Goal: Information Seeking & Learning: Learn about a topic

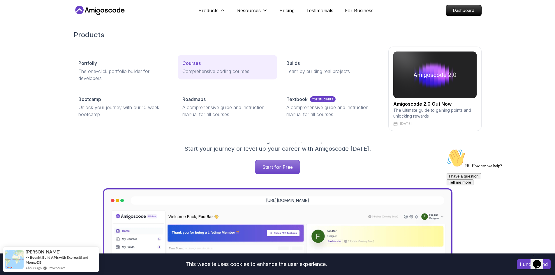
click at [192, 70] on p "Comprehensive coding courses" at bounding box center [227, 71] width 90 height 7
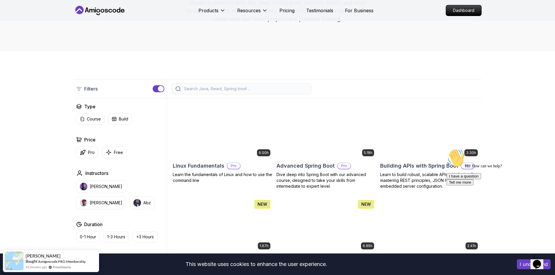
scroll to position [87, 0]
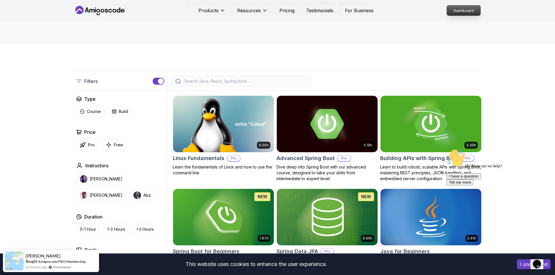
click at [460, 13] on p "Dashboard" at bounding box center [463, 11] width 33 height 10
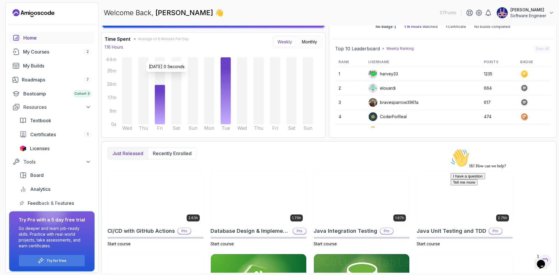
scroll to position [102, 0]
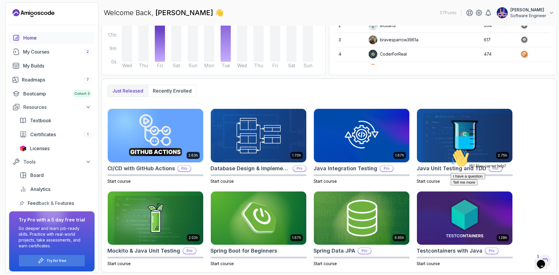
click at [40, 39] on div "Home" at bounding box center [57, 37] width 68 height 7
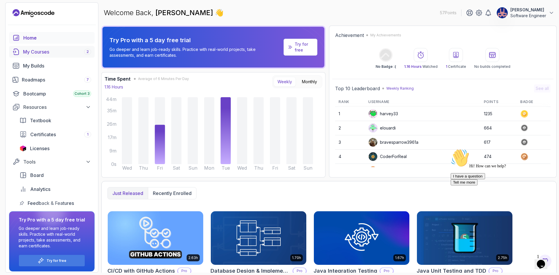
click at [28, 51] on div "My Courses 2" at bounding box center [57, 51] width 68 height 7
click at [33, 34] on link "Home" at bounding box center [52, 38] width 86 height 12
click at [46, 55] on link "My Courses 2" at bounding box center [52, 52] width 86 height 12
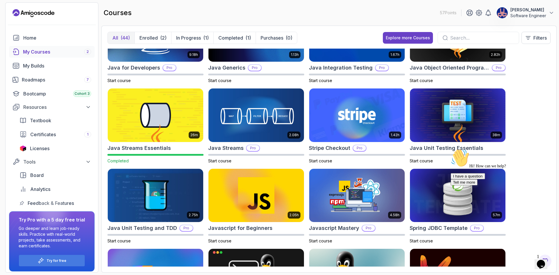
scroll to position [379, 0]
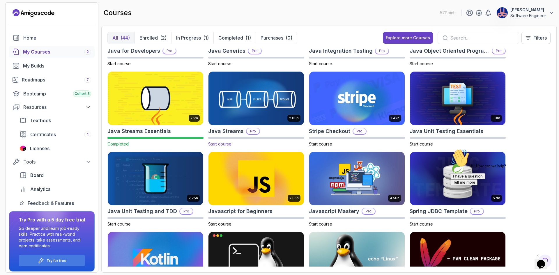
click at [259, 106] on img at bounding box center [256, 98] width 100 height 56
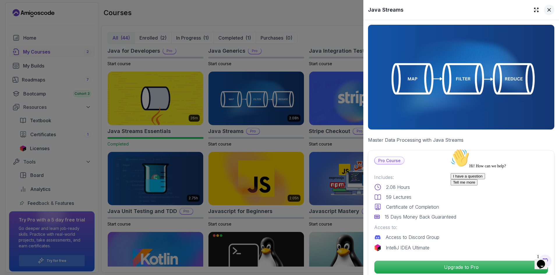
click at [546, 7] on icon at bounding box center [549, 10] width 6 height 6
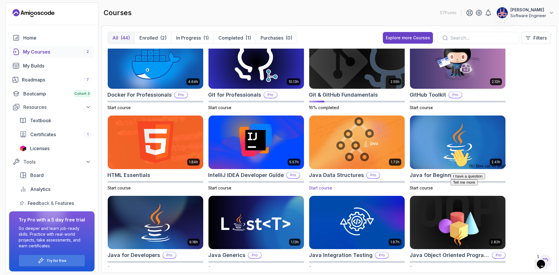
scroll to position [175, 0]
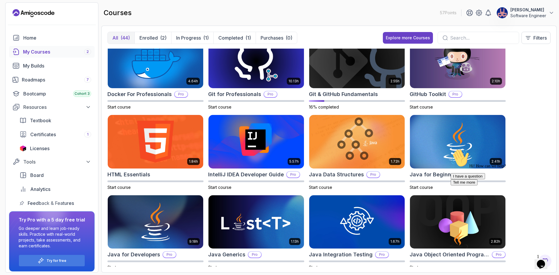
click at [467, 39] on input "text" at bounding box center [482, 37] width 64 height 7
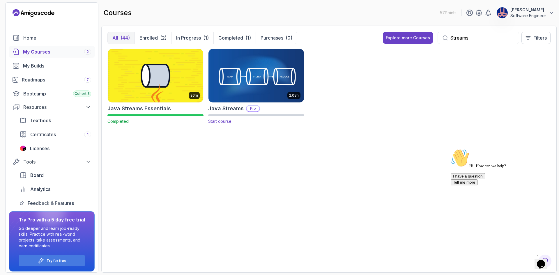
type input "Streams"
click at [242, 79] on img at bounding box center [256, 75] width 100 height 56
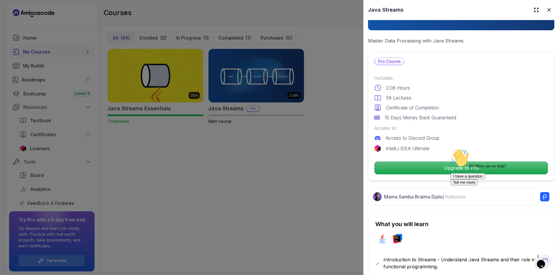
scroll to position [116, 0]
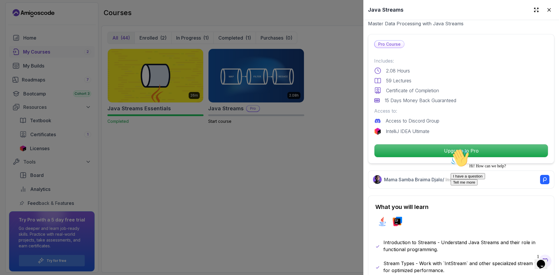
click at [284, 183] on div at bounding box center [279, 137] width 559 height 275
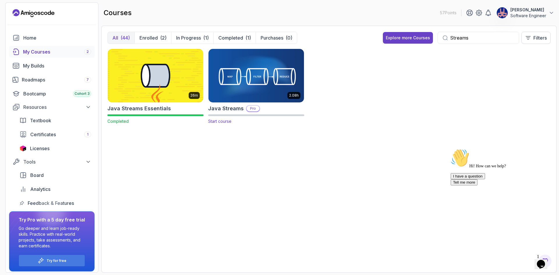
click at [250, 70] on img at bounding box center [256, 75] width 100 height 56
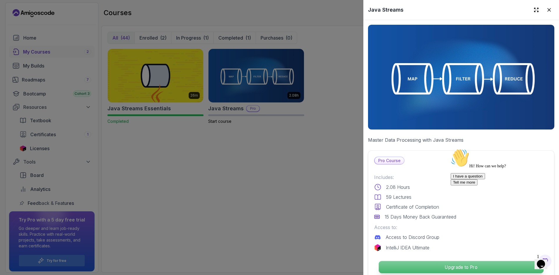
click at [465, 267] on p "Upgrade to Pro" at bounding box center [461, 267] width 165 height 12
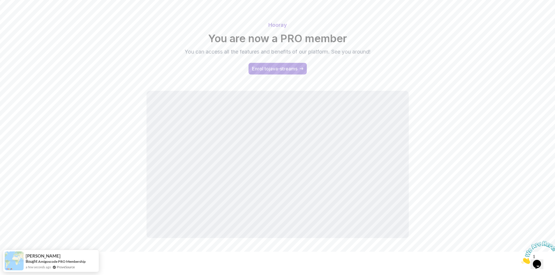
scroll to position [24, 0]
click at [275, 72] on div "Enrol to java-streams" at bounding box center [274, 68] width 45 height 7
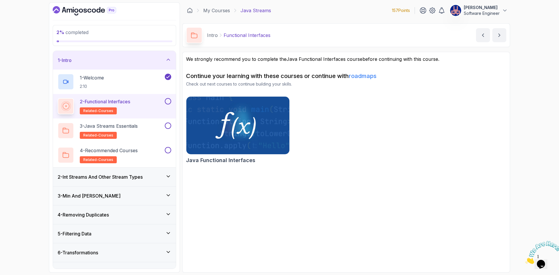
click at [228, 128] on img at bounding box center [238, 125] width 108 height 61
click at [134, 137] on h2 "3 - Java Streams Essentials related-courses" at bounding box center [109, 131] width 58 height 16
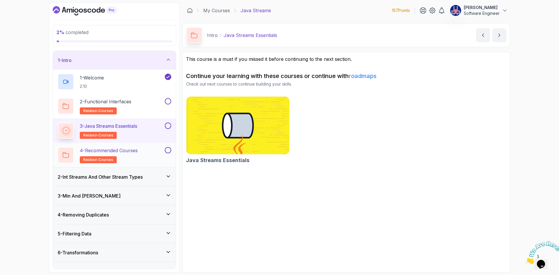
click at [147, 155] on div "4 - Recommended Courses related-courses" at bounding box center [111, 155] width 106 height 16
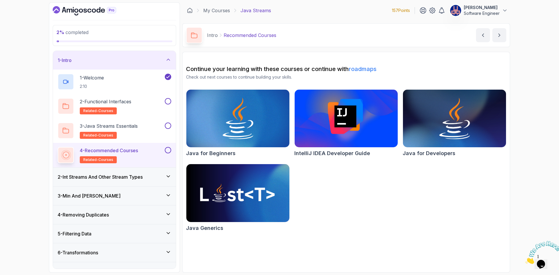
click at [127, 176] on h3 "2 - Int Streams And Other Stream Types" at bounding box center [100, 177] width 85 height 7
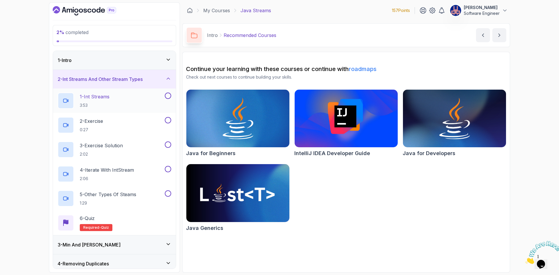
click at [116, 106] on div "1 - Int Streams 3:53" at bounding box center [111, 101] width 106 height 16
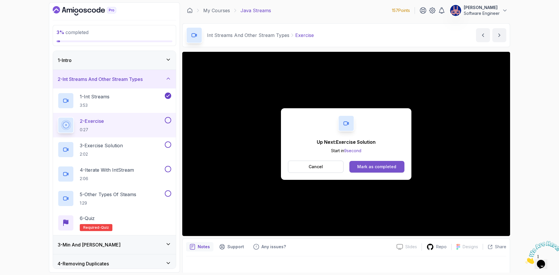
click at [359, 165] on div "Mark as completed" at bounding box center [376, 167] width 39 height 6
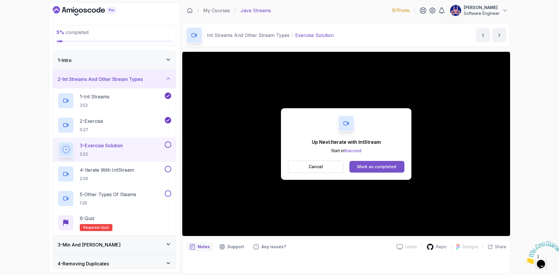
click at [369, 167] on div "Mark as completed" at bounding box center [376, 167] width 39 height 6
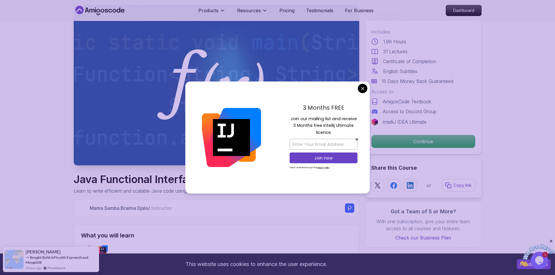
scroll to position [29, 0]
